Goal: Information Seeking & Learning: Find specific fact

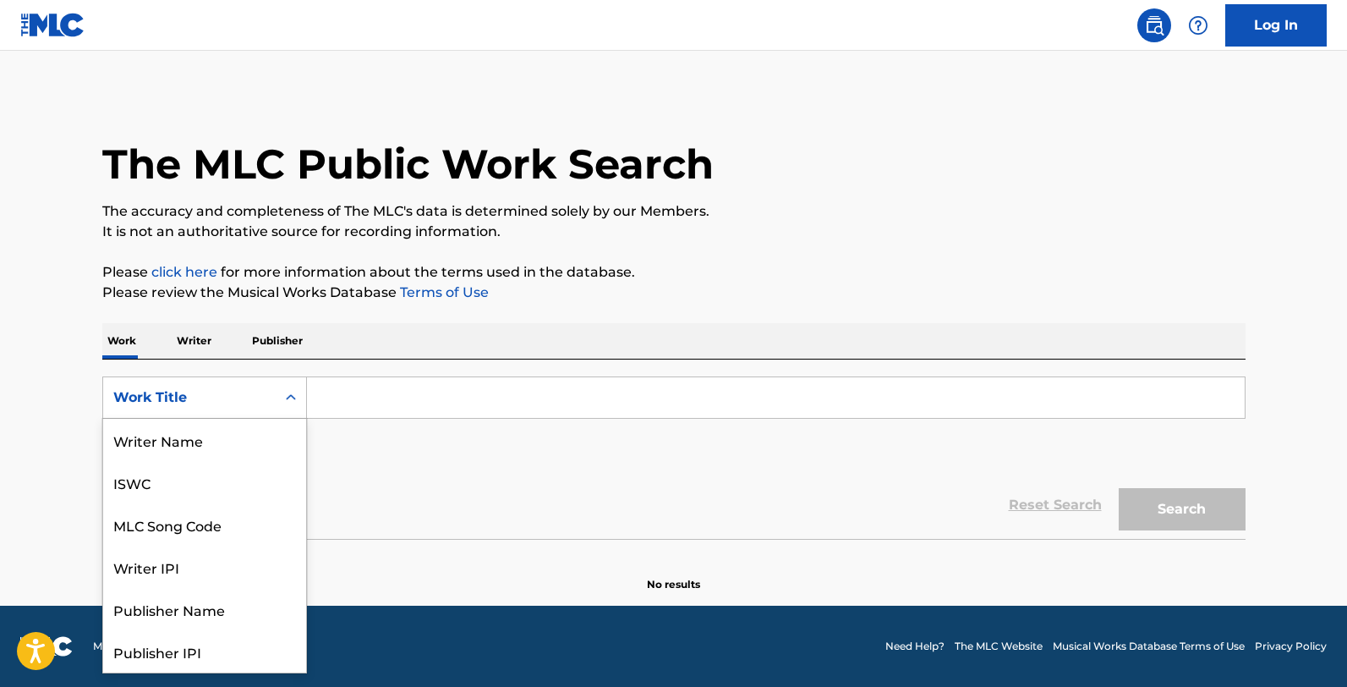
click at [201, 401] on div "Work Title" at bounding box center [189, 397] width 152 height 20
click at [345, 401] on input "Search Form" at bounding box center [776, 397] width 938 height 41
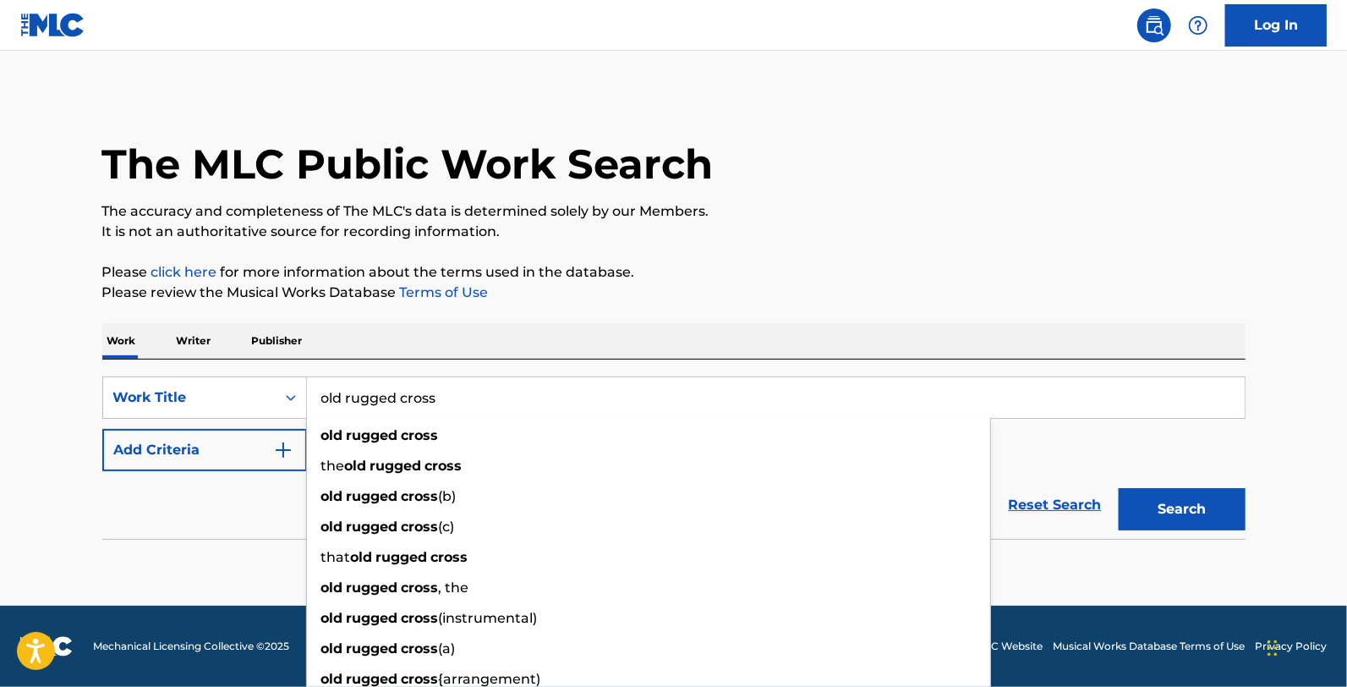
type input "old rugged cross"
click at [218, 462] on button "Add Criteria" at bounding box center [204, 450] width 205 height 42
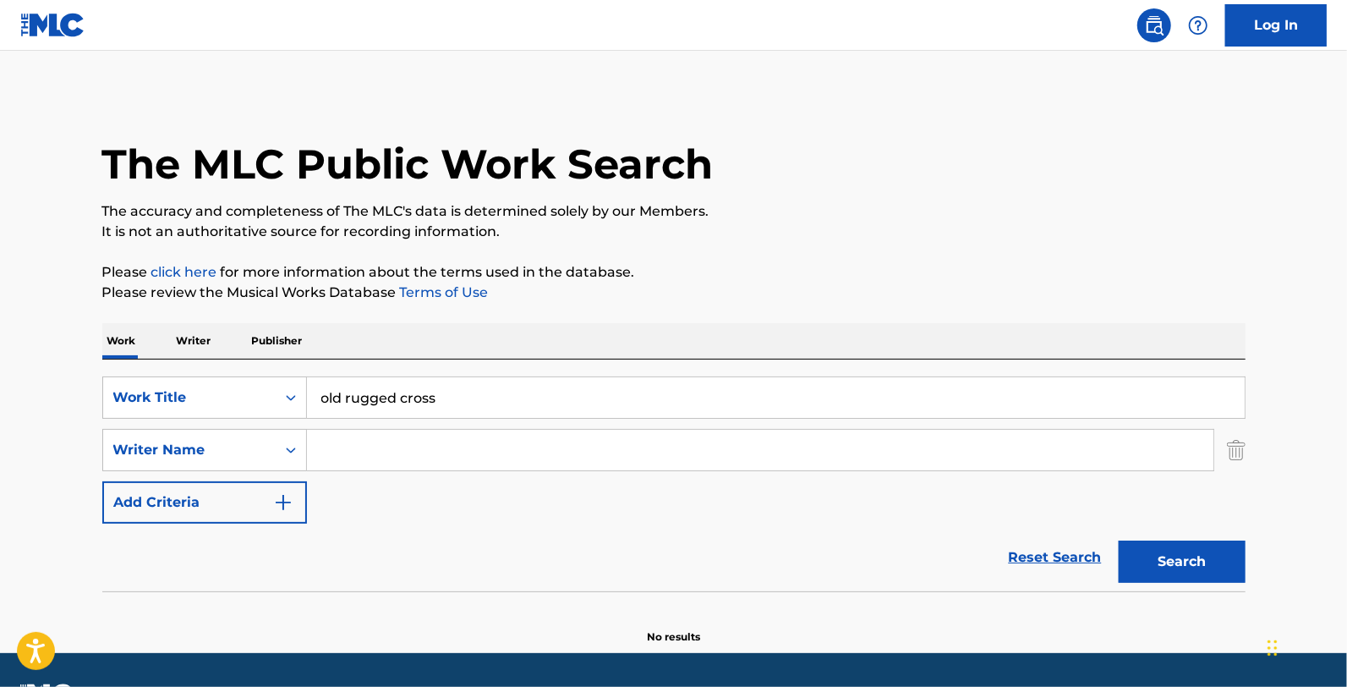
click at [377, 462] on input "Search Form" at bounding box center [760, 450] width 906 height 41
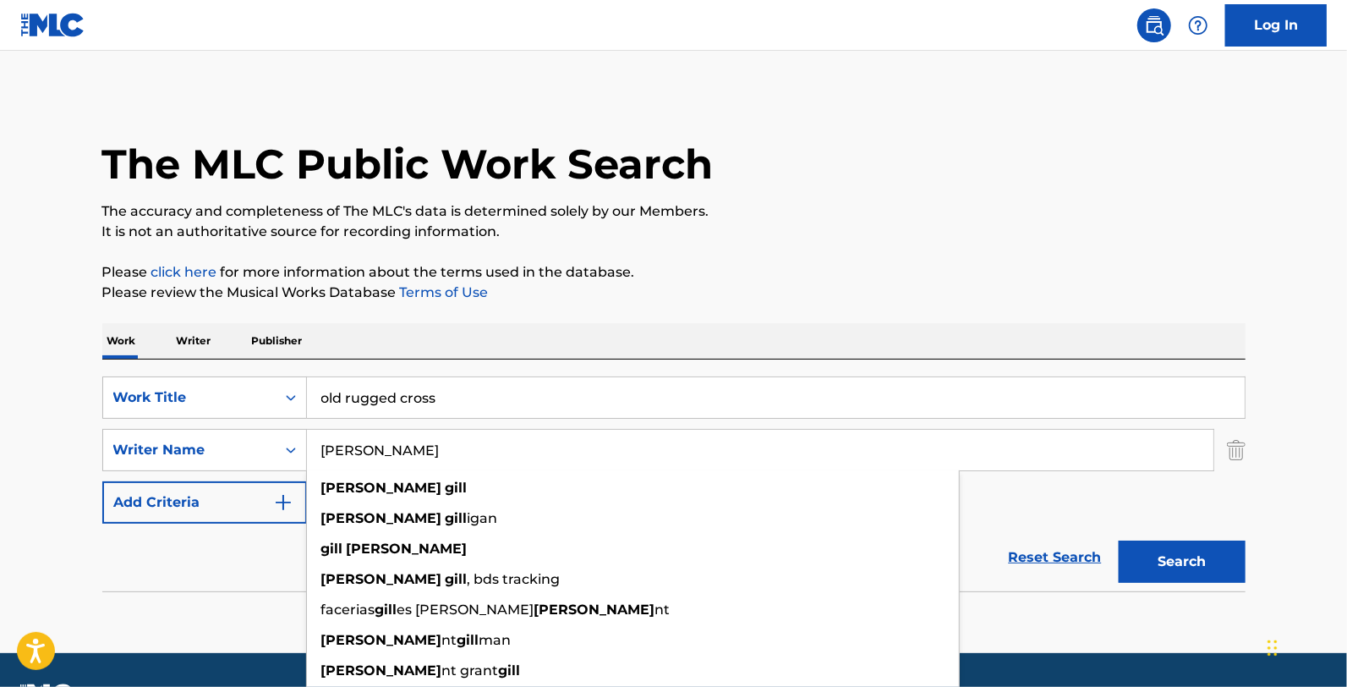
click at [1119, 540] on button "Search" at bounding box center [1182, 561] width 127 height 42
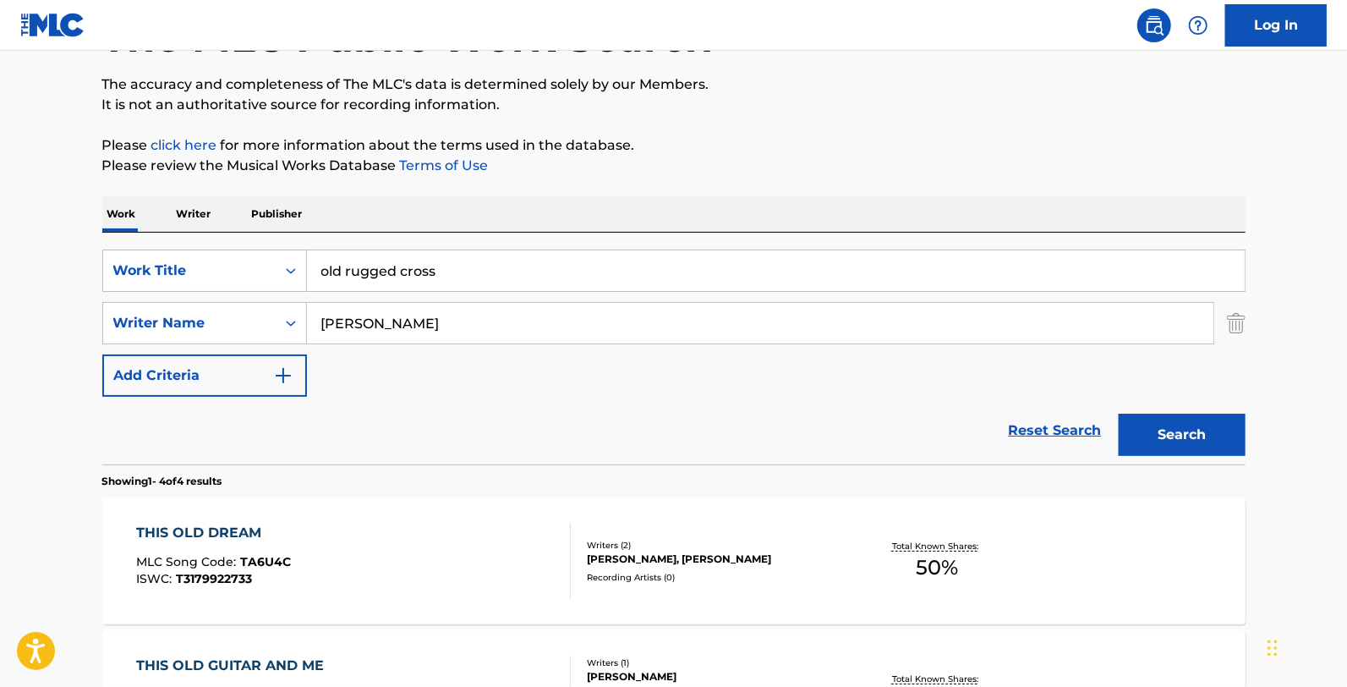
scroll to position [94, 0]
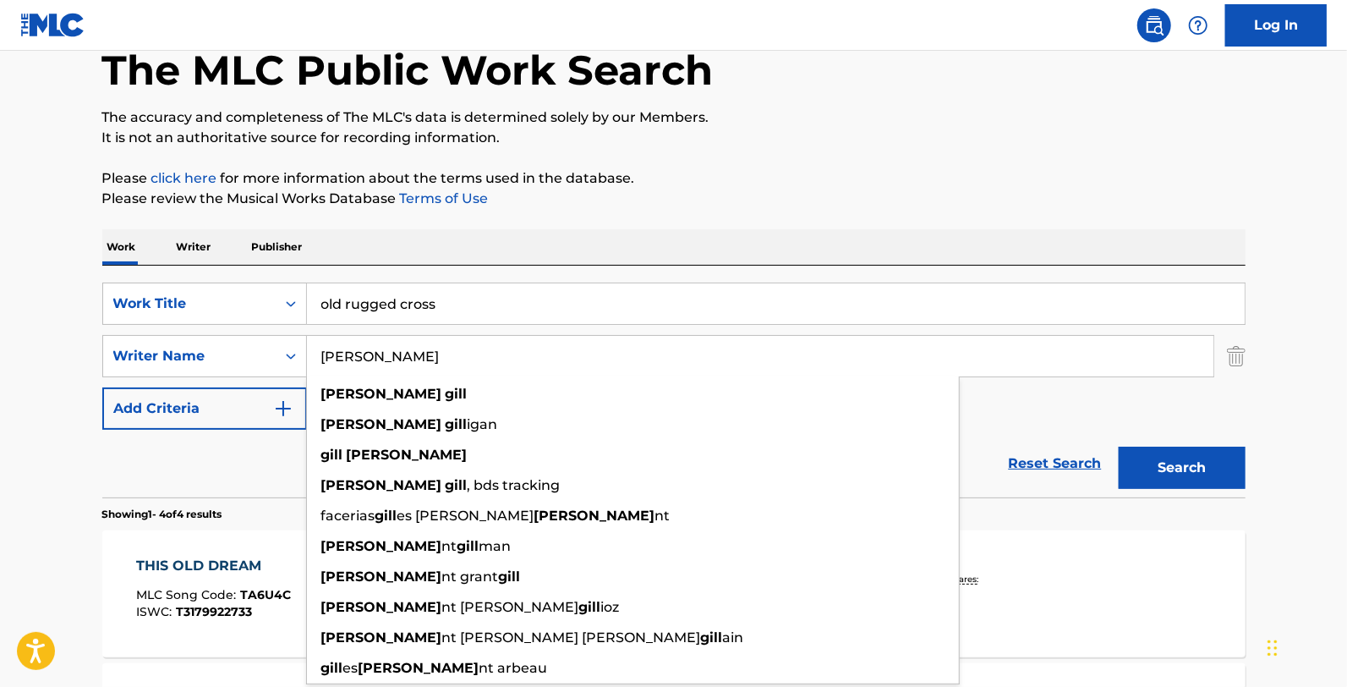
click at [525, 254] on div "Work Writer Publisher" at bounding box center [673, 247] width 1143 height 36
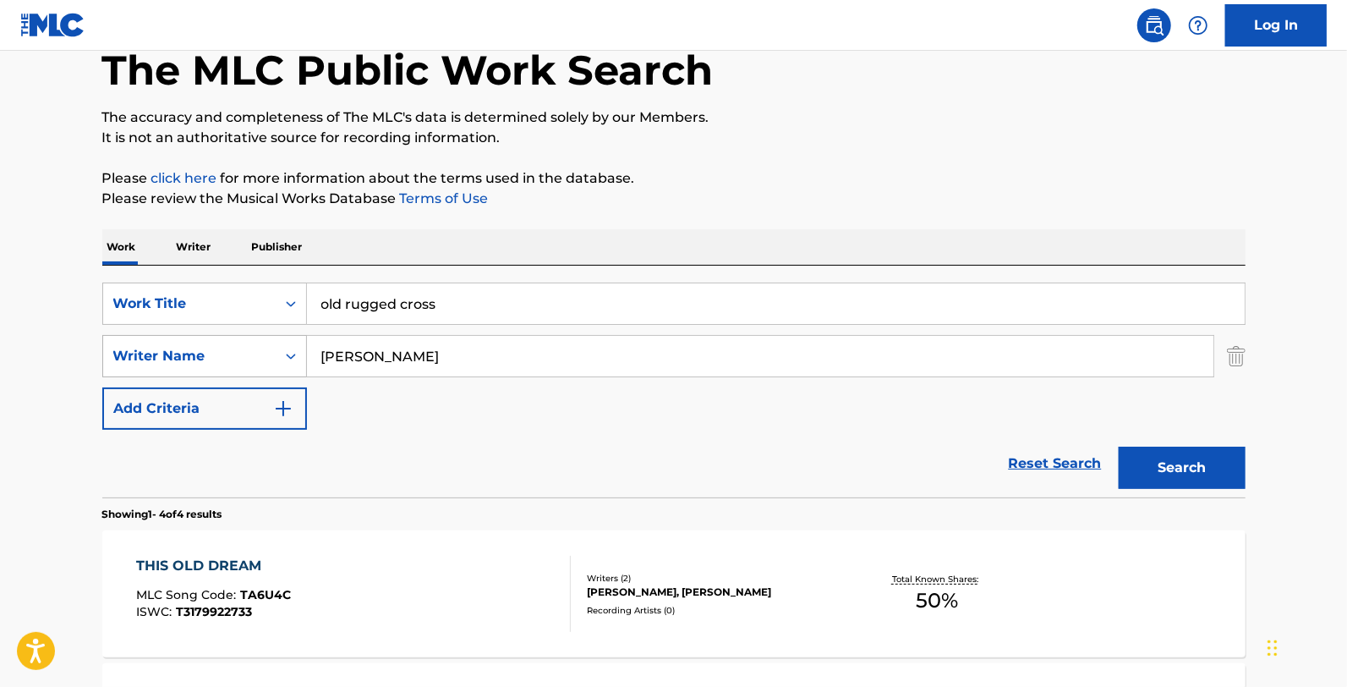
drag, startPoint x: 445, startPoint y: 353, endPoint x: 180, endPoint y: 367, distance: 265.0
click at [183, 368] on div "SearchWithCriteriaf64b1f58-76aa-49cf-acb2-e96ae2857578 Writer Name [PERSON_NAME]" at bounding box center [673, 356] width 1143 height 42
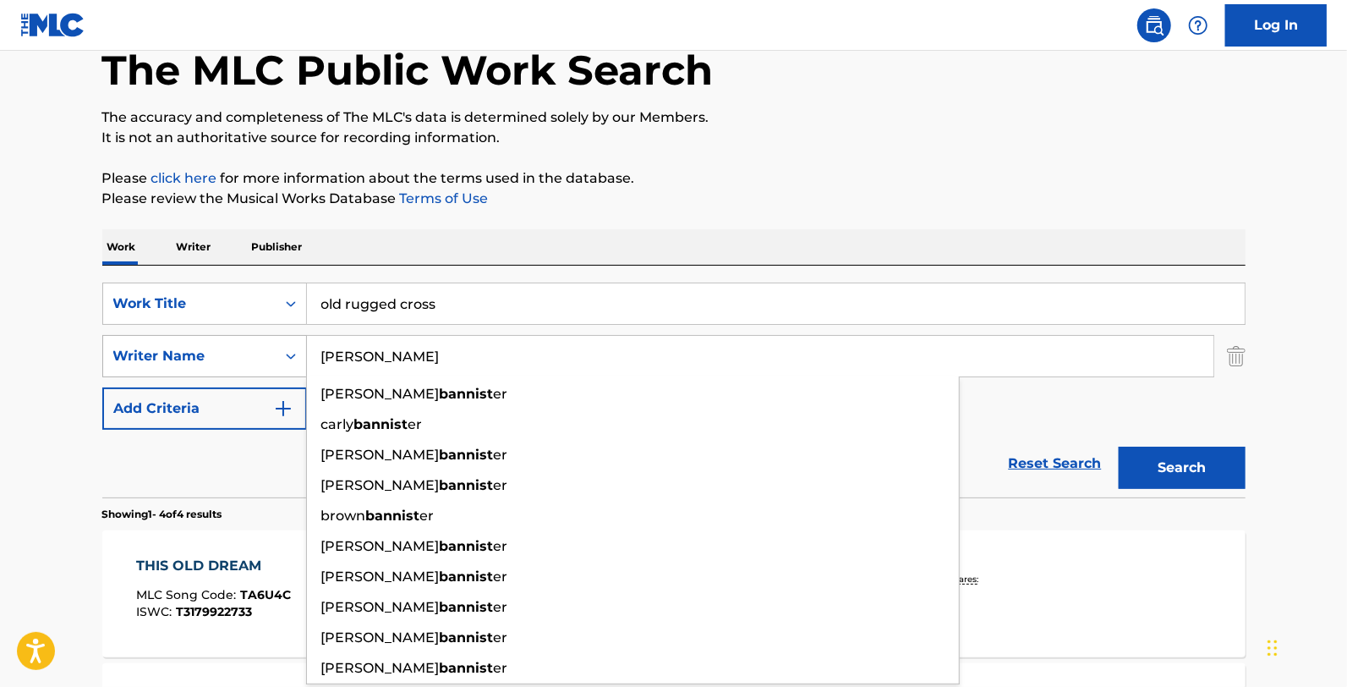
type input "[PERSON_NAME]"
click at [1119, 446] on button "Search" at bounding box center [1182, 467] width 127 height 42
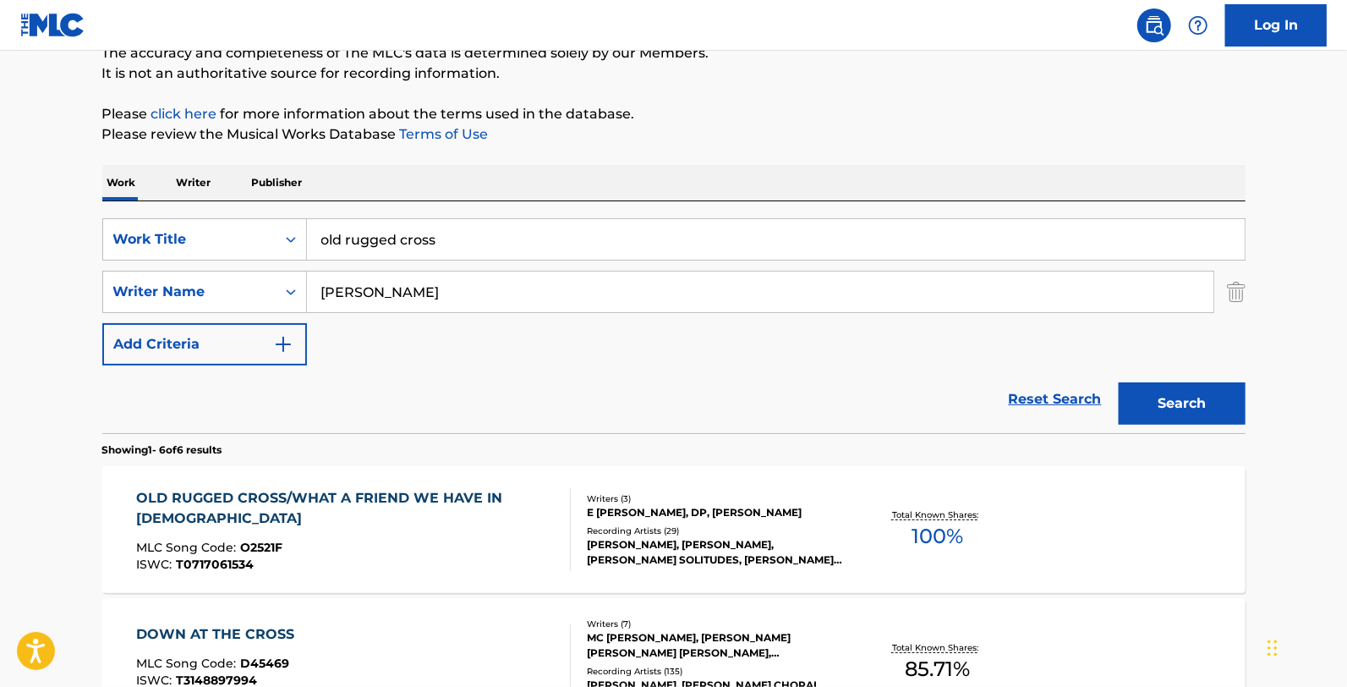
scroll to position [188, 0]
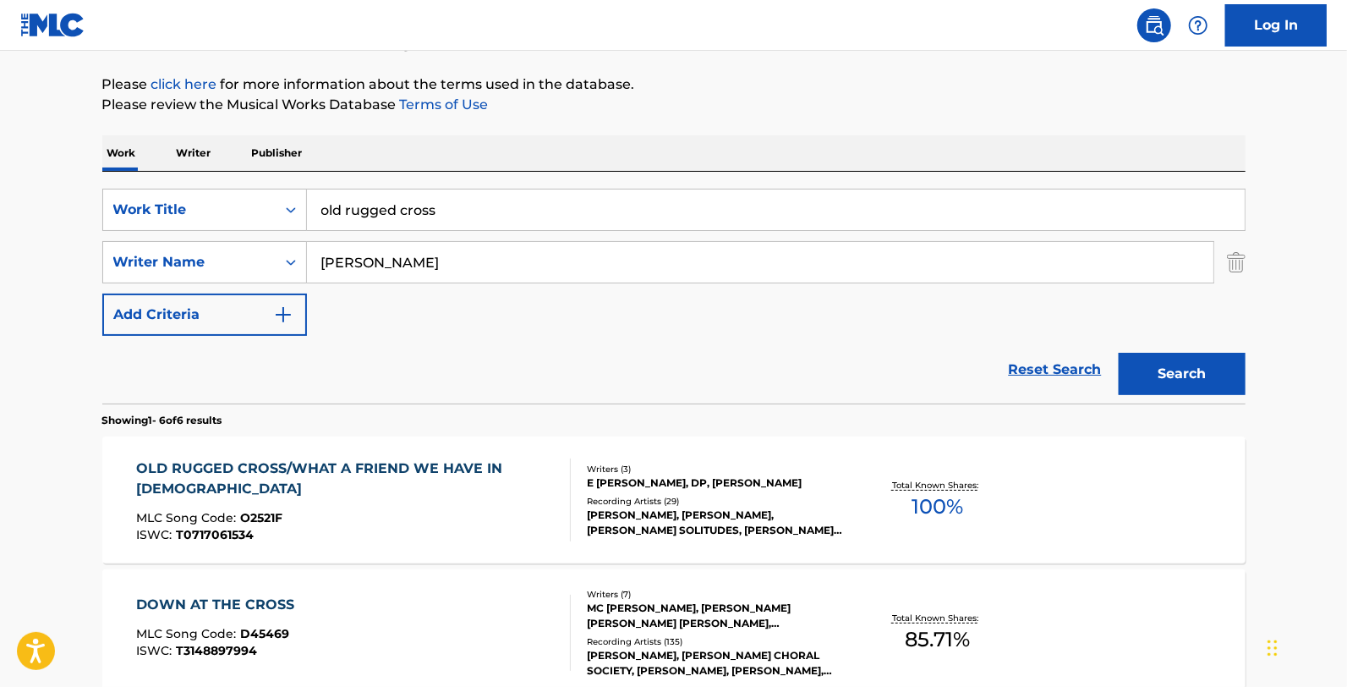
click at [530, 466] on div "OLD RUGGED CROSS/WHAT A FRIEND WE HAVE IN [DEMOGRAPHIC_DATA]" at bounding box center [346, 478] width 420 height 41
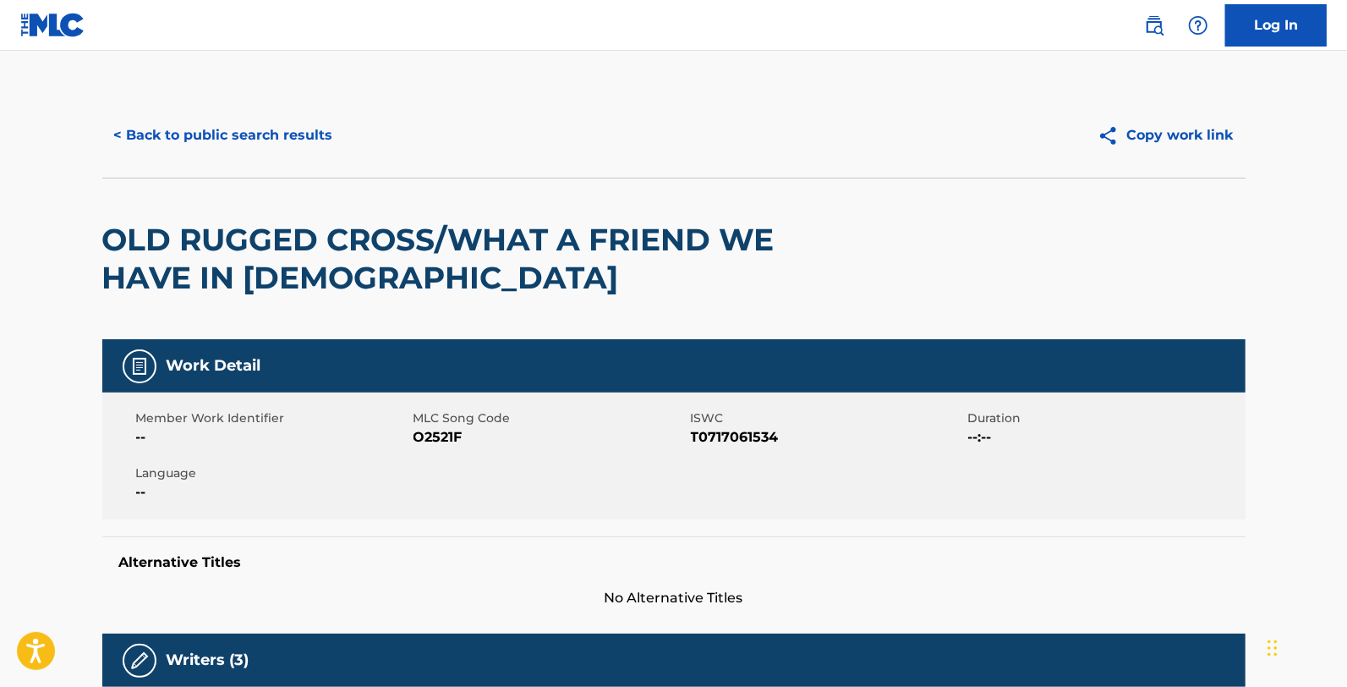
click at [167, 117] on button "< Back to public search results" at bounding box center [223, 135] width 243 height 42
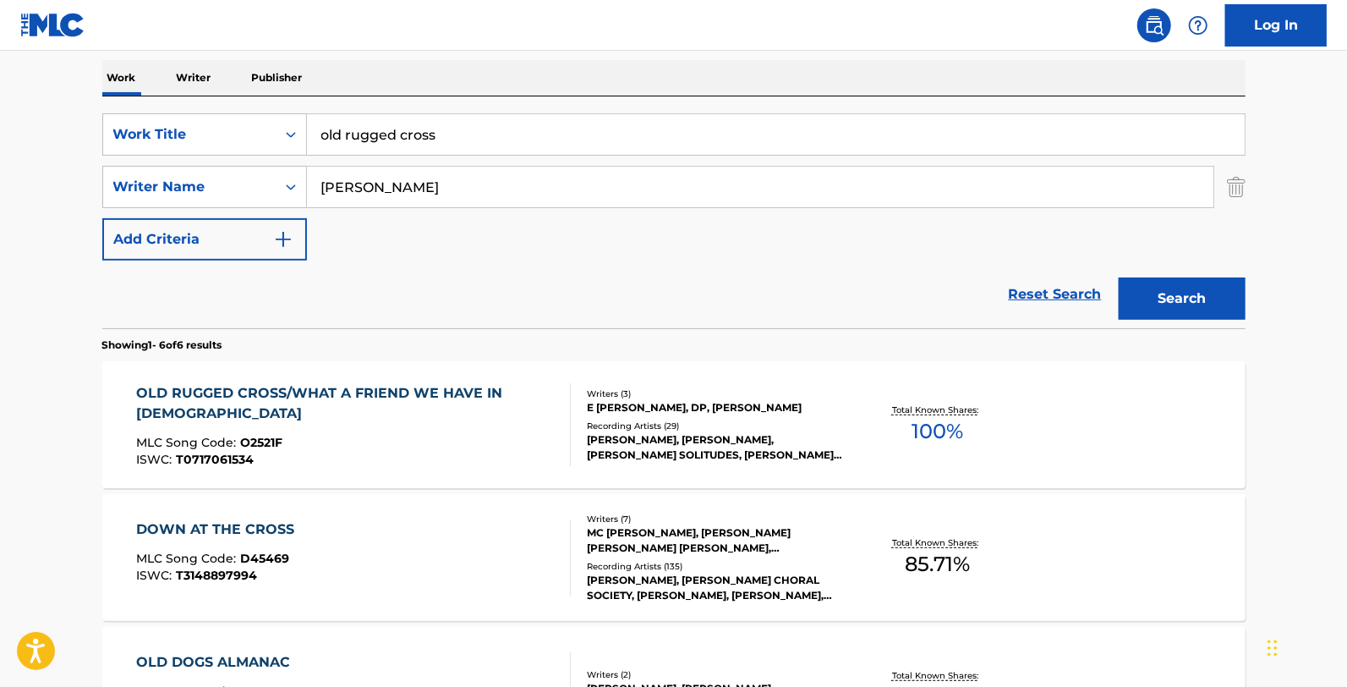
scroll to position [375, 0]
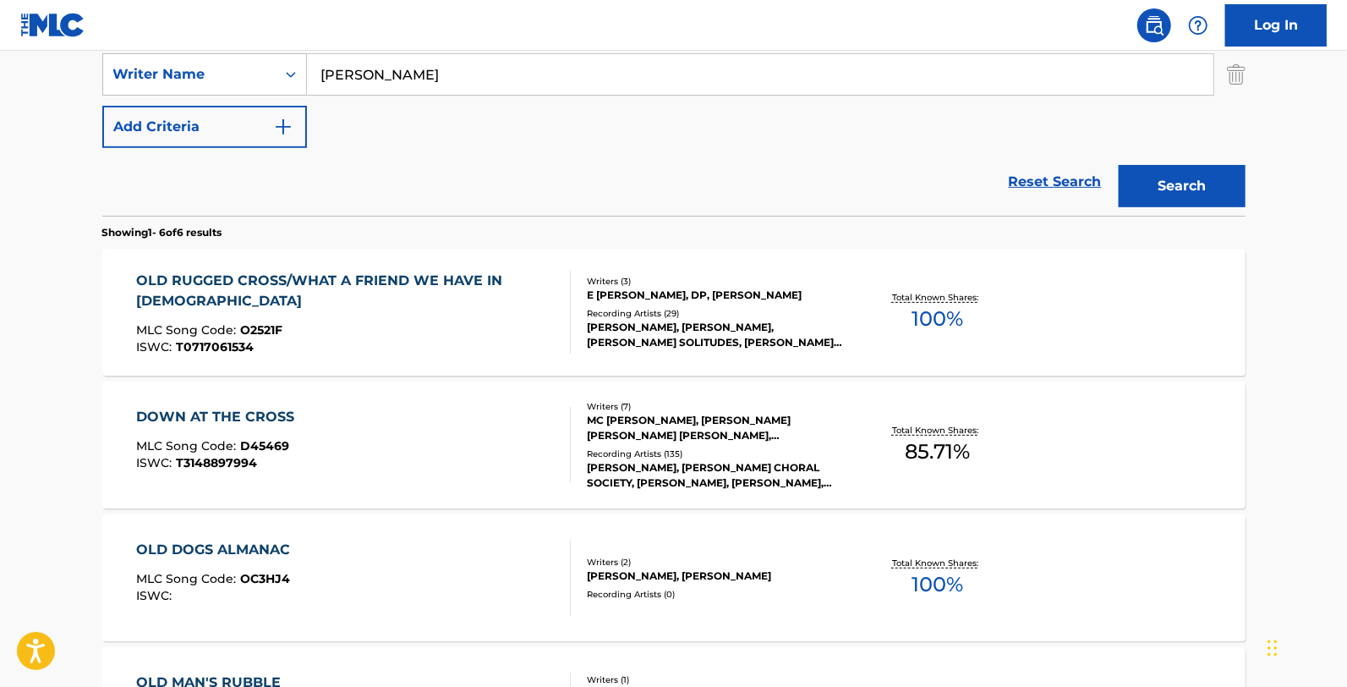
click at [505, 324] on div "MLC Song Code : O2521F" at bounding box center [346, 332] width 420 height 17
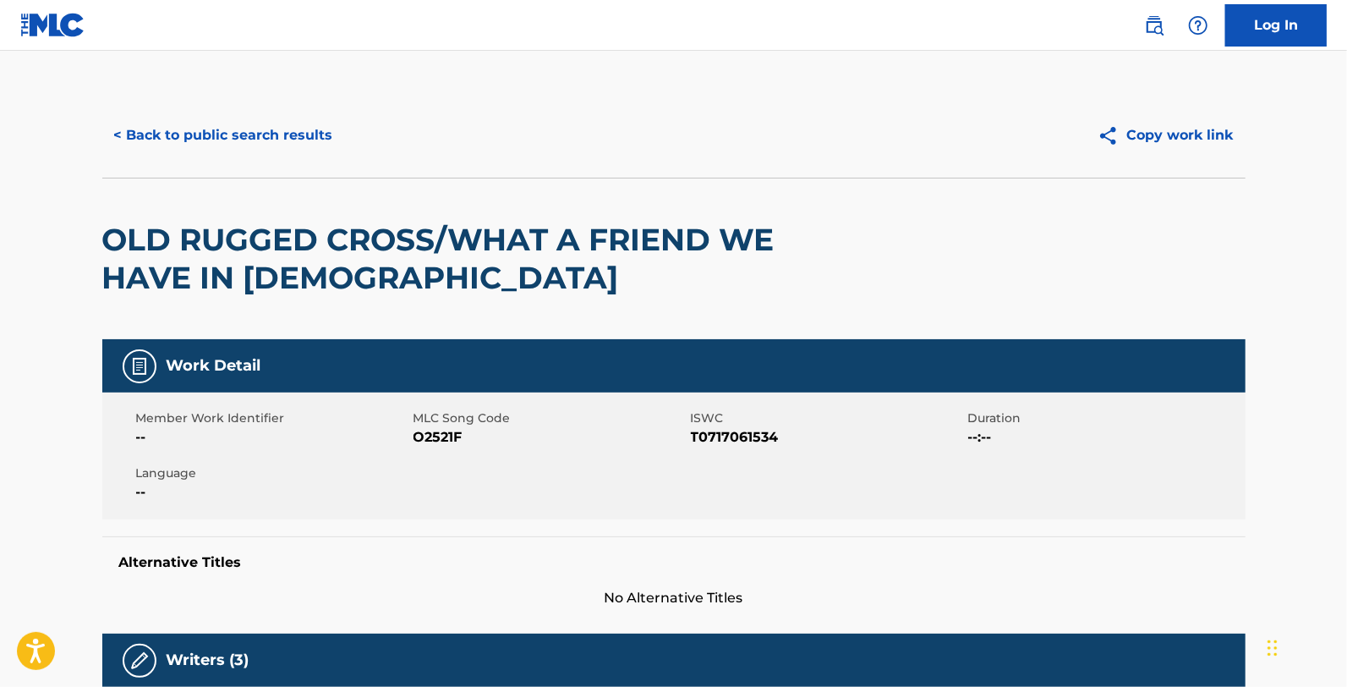
click at [134, 117] on button "< Back to public search results" at bounding box center [223, 135] width 243 height 42
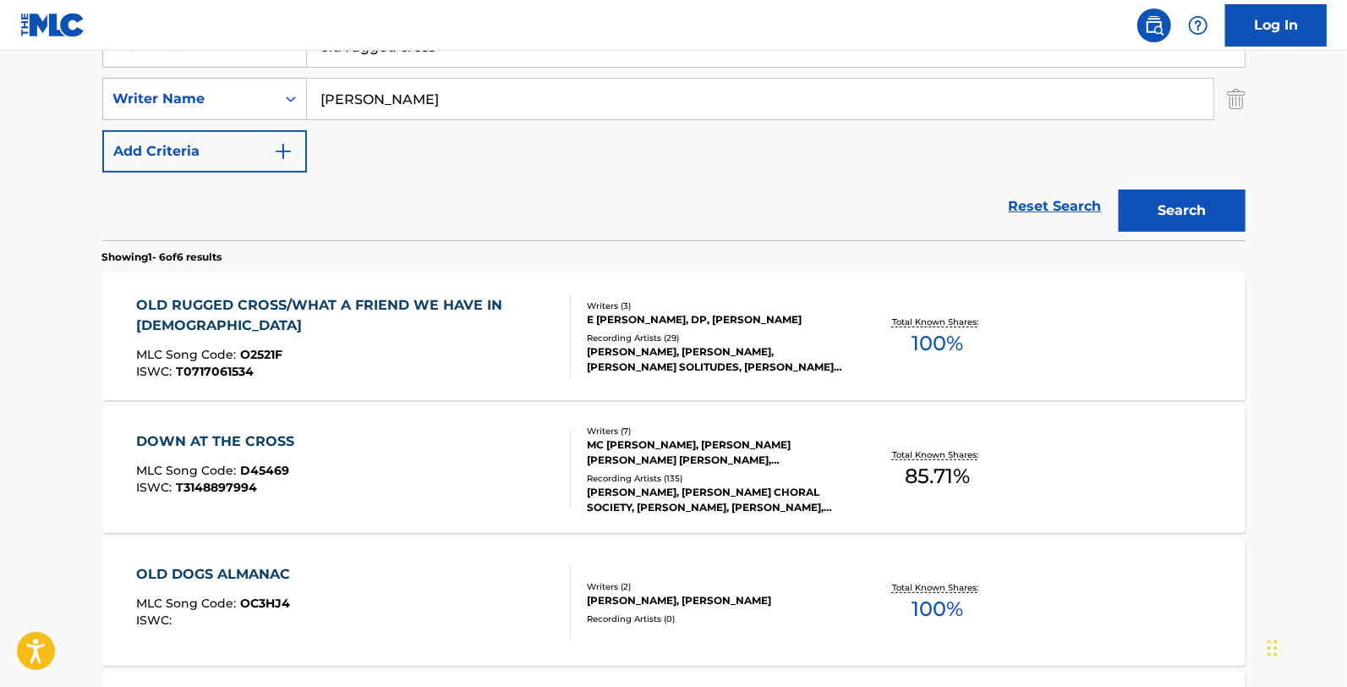
scroll to position [657, 0]
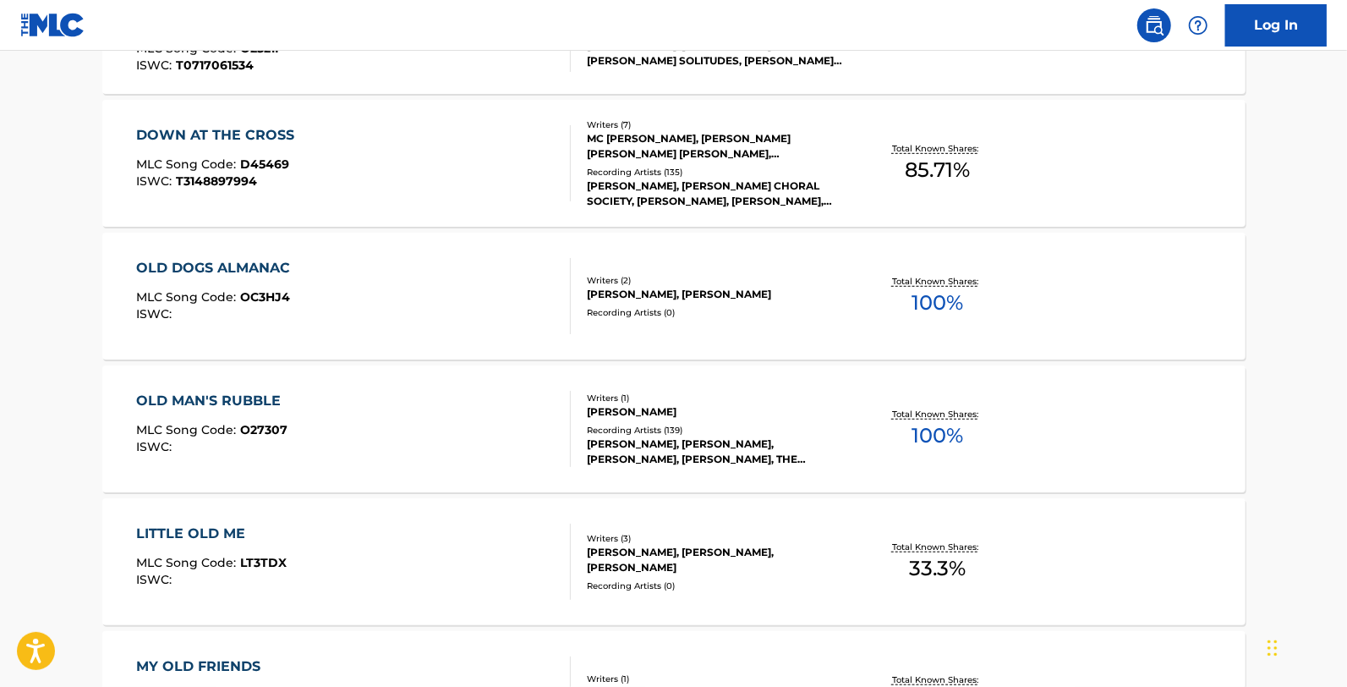
click at [651, 300] on div "[PERSON_NAME], [PERSON_NAME]" at bounding box center [714, 294] width 255 height 15
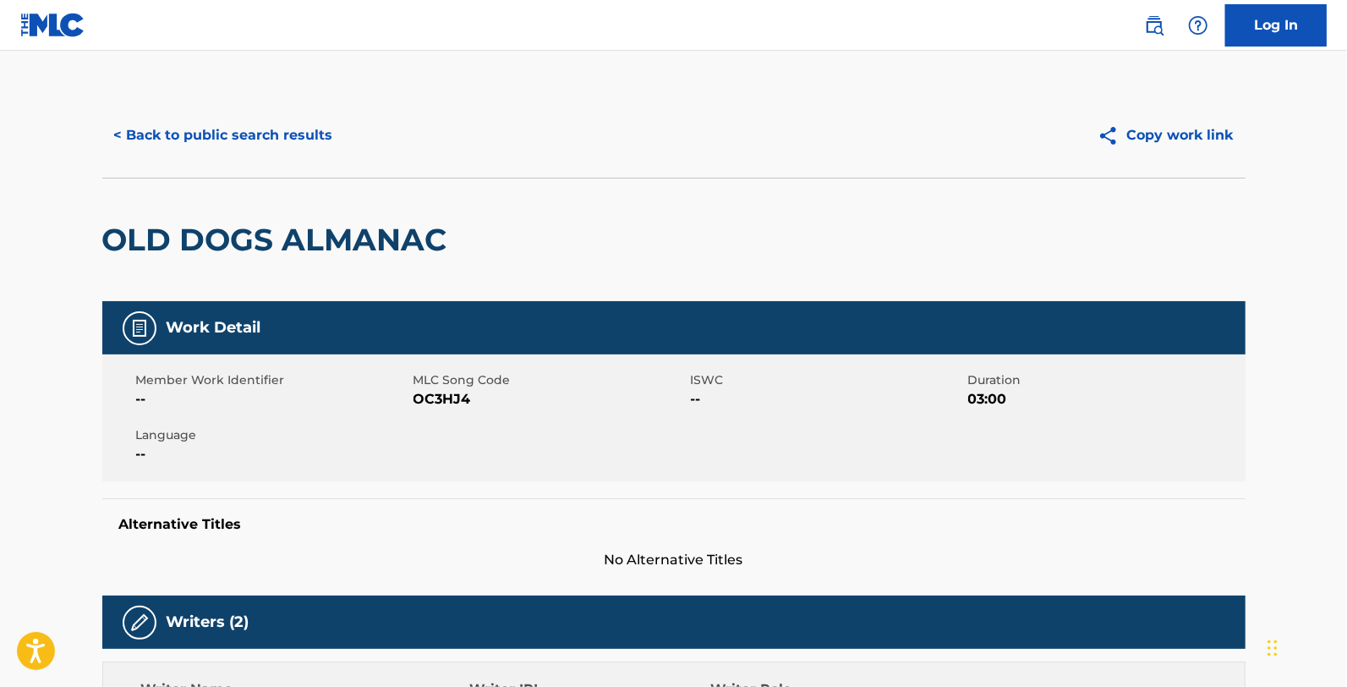
click at [298, 127] on button "< Back to public search results" at bounding box center [223, 135] width 243 height 42
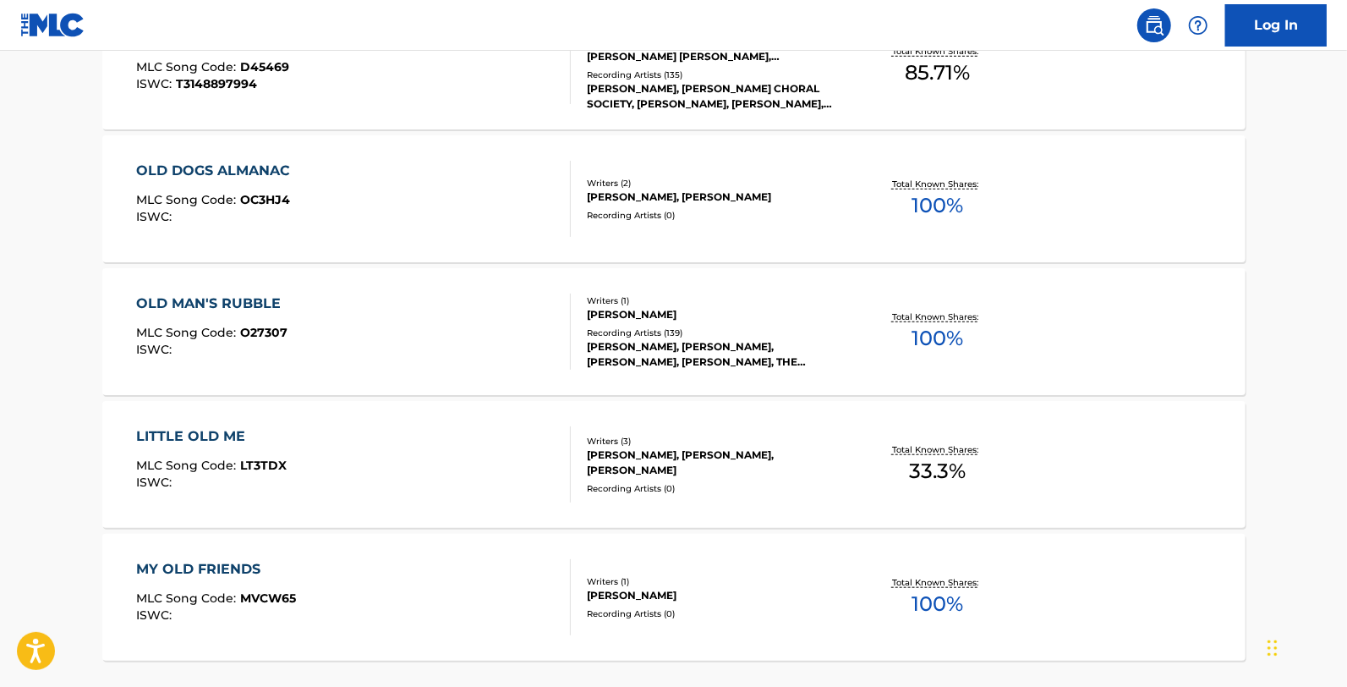
scroll to position [378, 0]
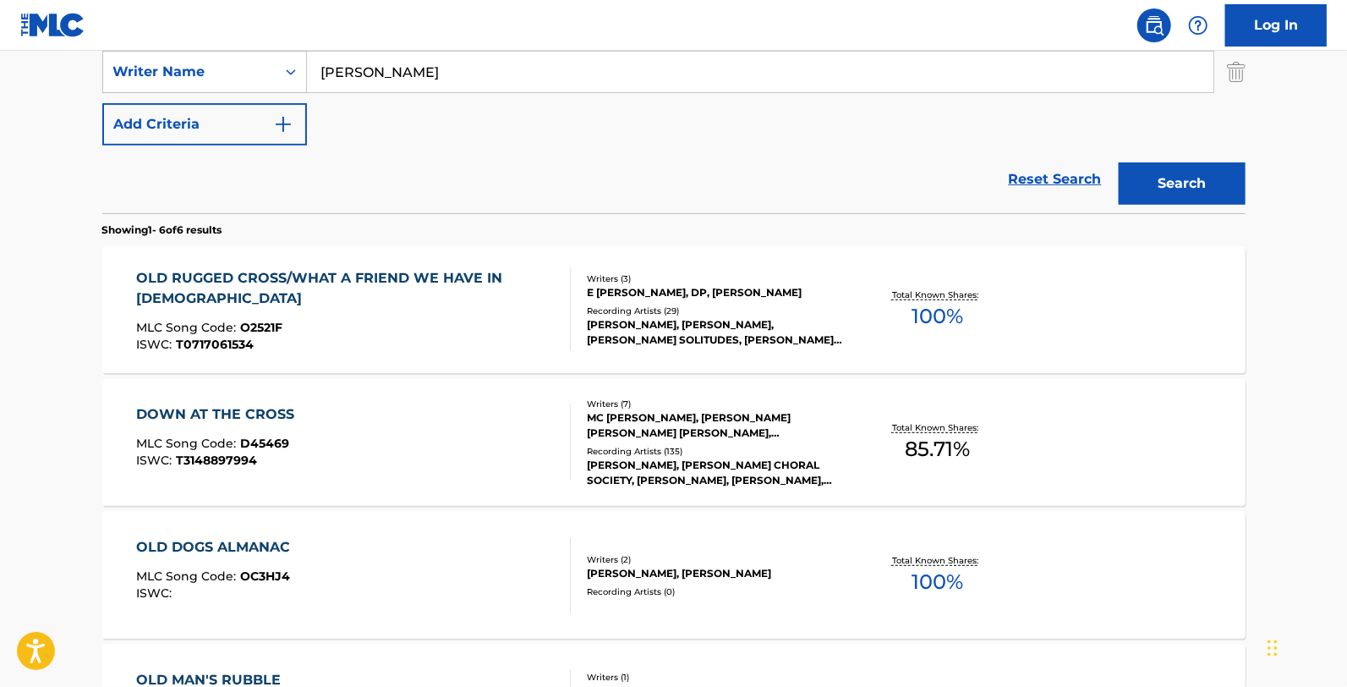
click at [381, 321] on div "MLC Song Code : O2521F" at bounding box center [346, 329] width 420 height 17
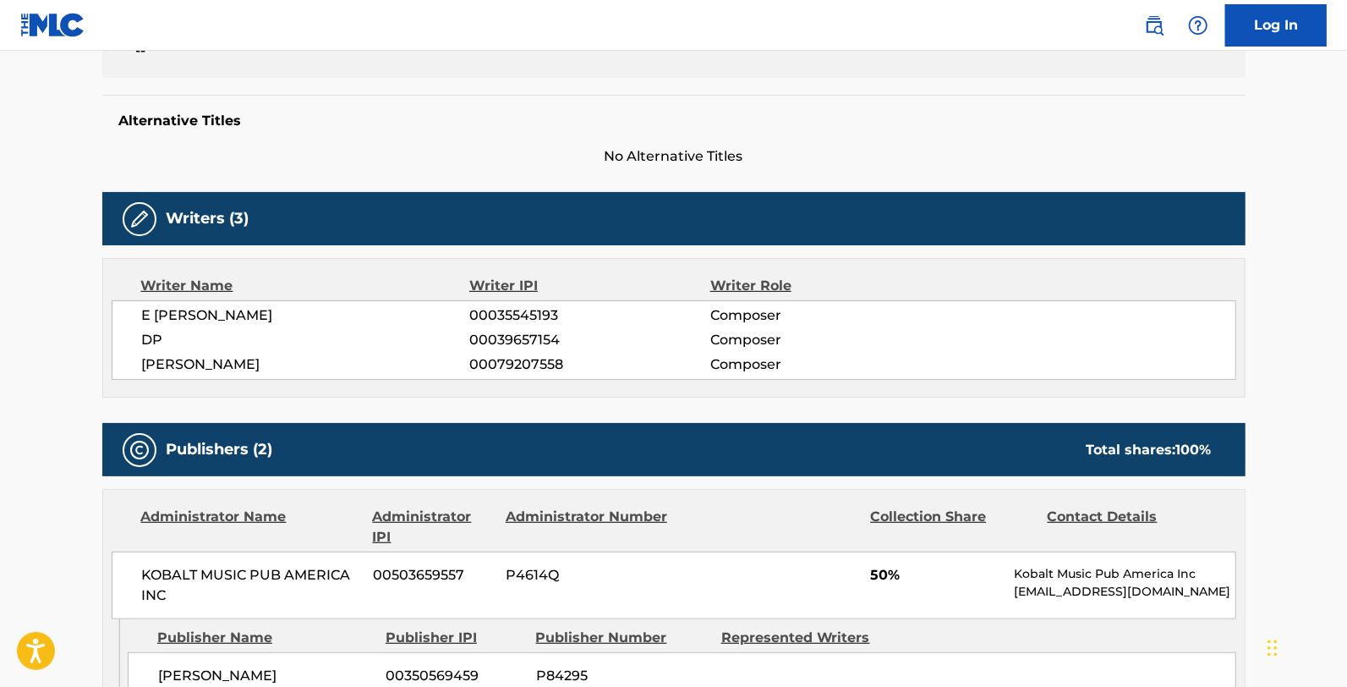
scroll to position [469, 0]
